Goal: Use online tool/utility: Utilize a website feature to perform a specific function

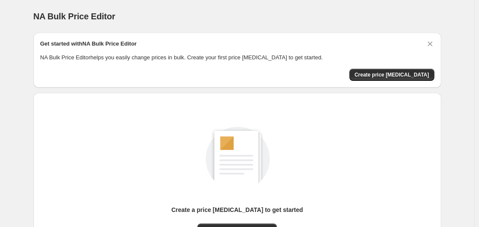
scroll to position [95, 0]
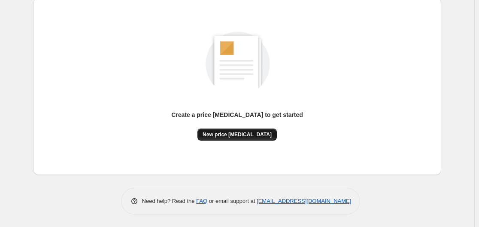
click at [244, 136] on span "New price [MEDICAL_DATA]" at bounding box center [237, 134] width 69 height 7
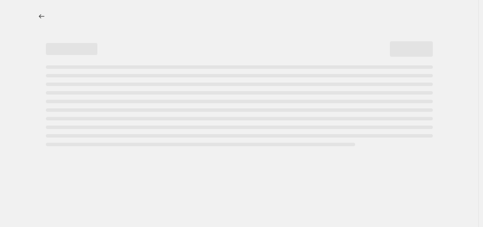
select select "percentage"
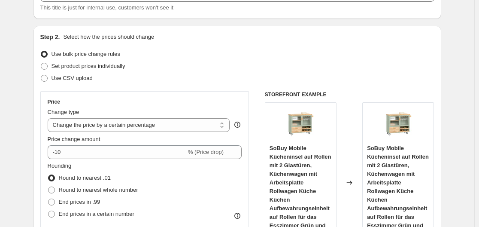
scroll to position [130, 0]
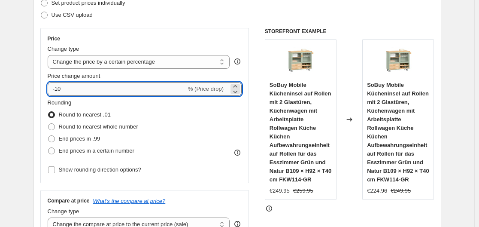
click at [82, 85] on input "-10" at bounding box center [117, 89] width 139 height 14
type input "-1"
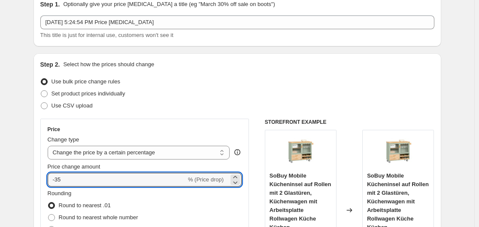
scroll to position [18, 0]
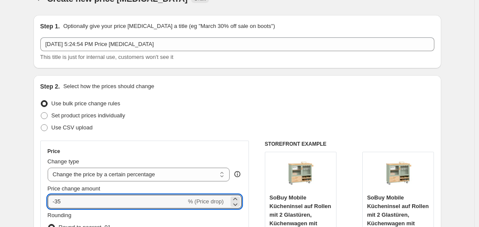
type input "-35"
click at [394, 95] on div "Step 2. Select how the prices should change Use bulk price change rules Set pro…" at bounding box center [237, 226] width 394 height 288
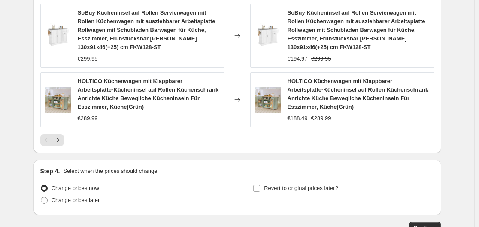
scroll to position [766, 0]
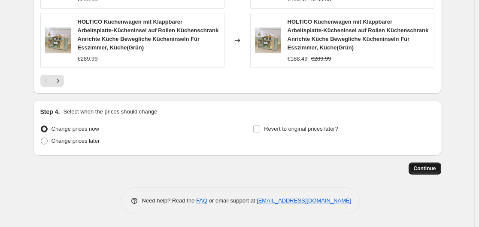
click at [418, 169] on span "Continue" at bounding box center [425, 168] width 22 height 7
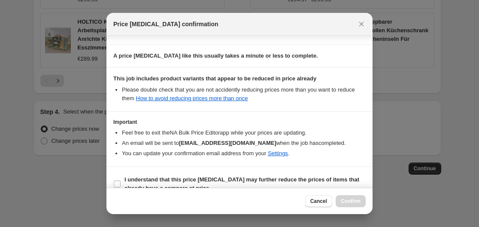
scroll to position [135, 0]
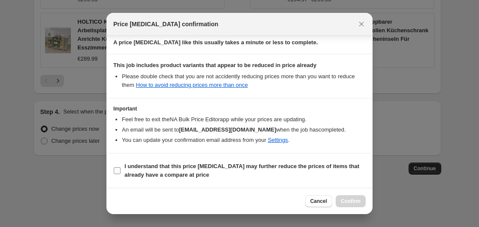
click at [153, 168] on b "I understand that this price [MEDICAL_DATA] may further reduce the prices of it…" at bounding box center [241, 170] width 235 height 15
click at [121, 168] on input "I understand that this price [MEDICAL_DATA] may further reduce the prices of it…" at bounding box center [117, 170] width 7 height 7
checkbox input "true"
click at [351, 199] on span "Confirm" at bounding box center [351, 200] width 20 height 7
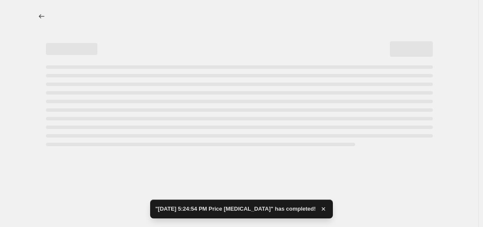
select select "percentage"
